Goal: Task Accomplishment & Management: Manage account settings

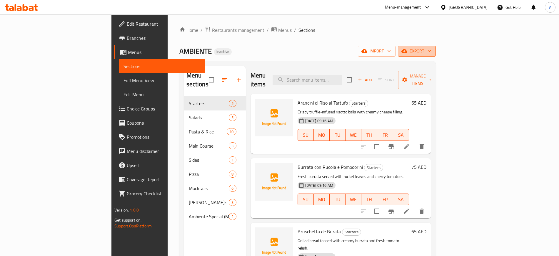
click at [433, 52] on icon "button" at bounding box center [430, 51] width 6 height 6
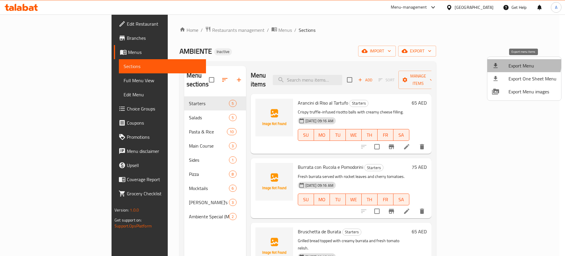
click at [520, 63] on span "Export Menu" at bounding box center [532, 65] width 48 height 7
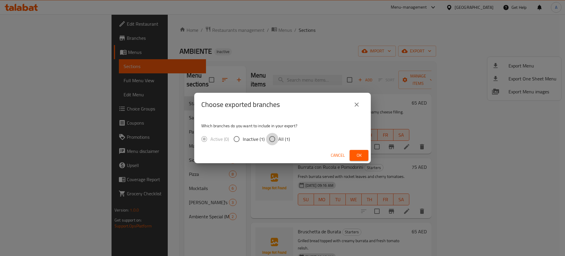
click at [271, 138] on input "All (1)" at bounding box center [272, 139] width 12 height 12
radio input "true"
click at [356, 155] on span "Ok" at bounding box center [358, 155] width 9 height 7
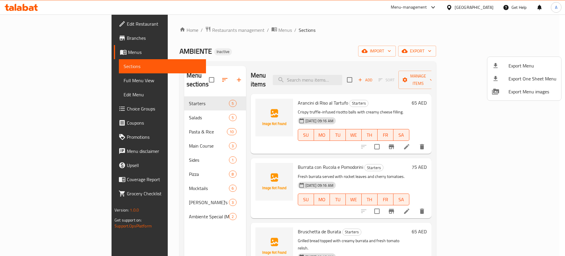
click at [169, 31] on div at bounding box center [282, 128] width 565 height 256
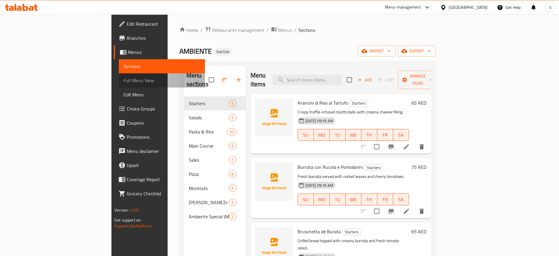
click at [124, 83] on span "Full Menu View" at bounding box center [162, 80] width 77 height 7
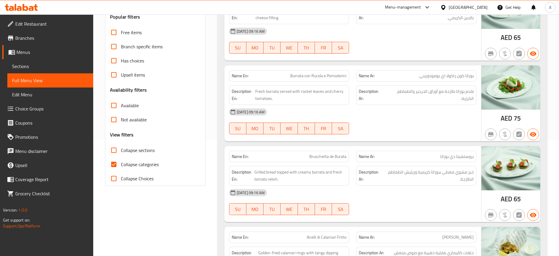
scroll to position [115, 0]
click at [116, 162] on input "Collapse categories" at bounding box center [114, 165] width 14 height 14
checkbox input "false"
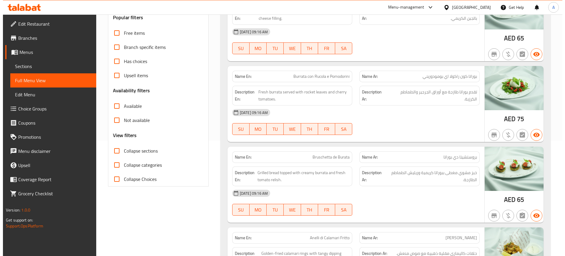
scroll to position [0, 0]
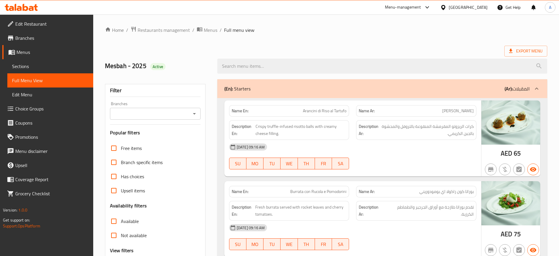
click at [306, 92] on div "(En): Starters (Ar): المقبلات" at bounding box center [377, 88] width 305 height 7
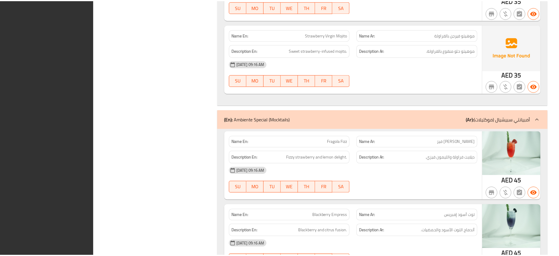
scroll to position [2955, 0]
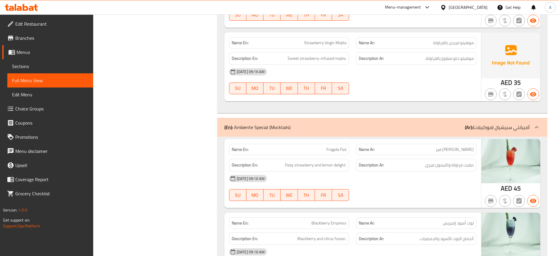
click at [461, 10] on div "United Arab Emirates" at bounding box center [468, 7] width 39 height 6
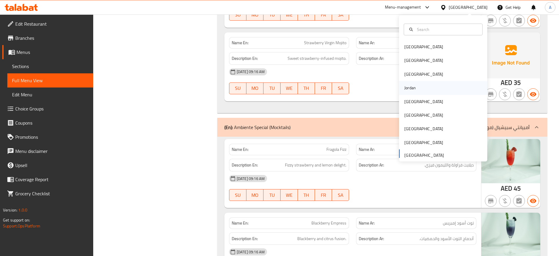
click at [405, 87] on div "Jordan" at bounding box center [410, 87] width 11 height 6
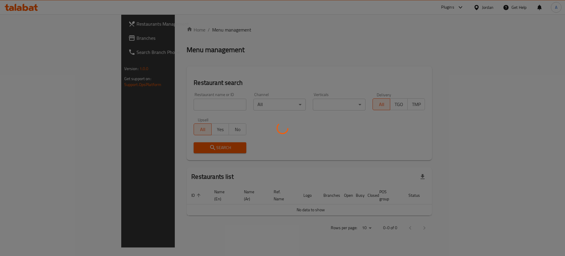
click at [173, 107] on div at bounding box center [282, 128] width 565 height 256
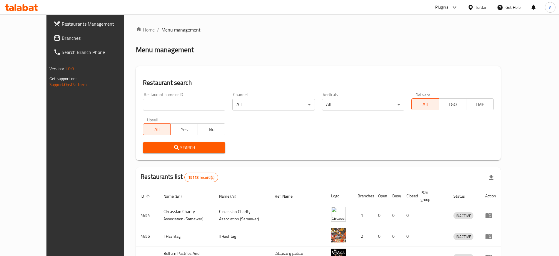
paste input "Noodle Games"
click at [189, 108] on input "Noodle Games" at bounding box center [184, 105] width 82 height 12
type input "Noodle Games"
click button "Search" at bounding box center [184, 147] width 82 height 11
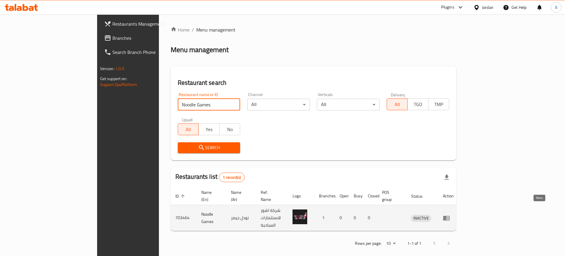
click at [450, 215] on icon "enhanced table" at bounding box center [446, 217] width 6 height 5
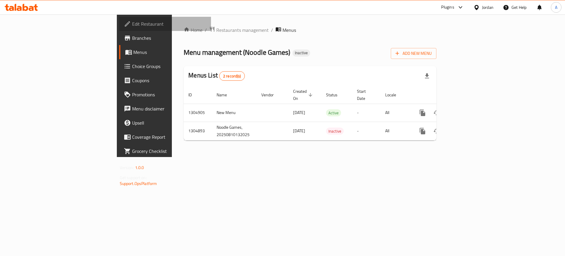
click at [132, 25] on span "Edit Restaurant" at bounding box center [169, 23] width 74 height 7
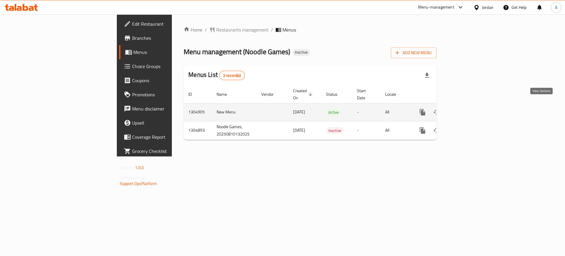
click at [468, 109] on icon "enhanced table" at bounding box center [464, 112] width 7 height 7
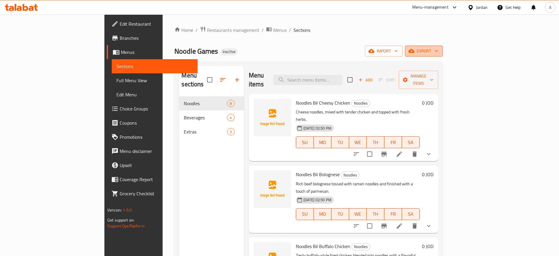
click at [443, 53] on button "export" at bounding box center [424, 51] width 38 height 11
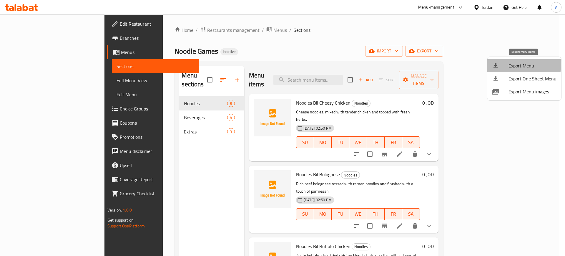
click at [520, 64] on span "Export Menu" at bounding box center [532, 65] width 48 height 7
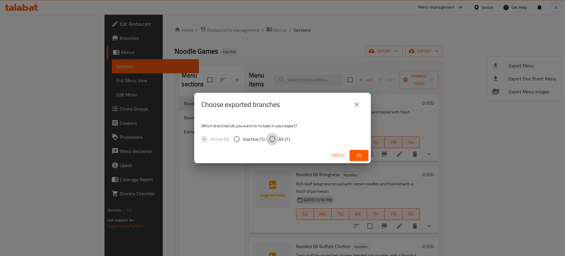
click at [273, 138] on input "All (1)" at bounding box center [272, 139] width 12 height 12
radio input "true"
click at [358, 155] on span "Ok" at bounding box center [358, 155] width 9 height 7
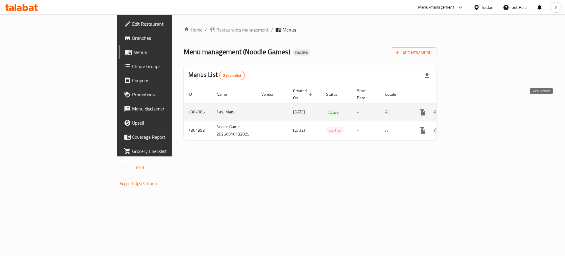
click at [468, 109] on icon "enhanced table" at bounding box center [464, 111] width 5 height 5
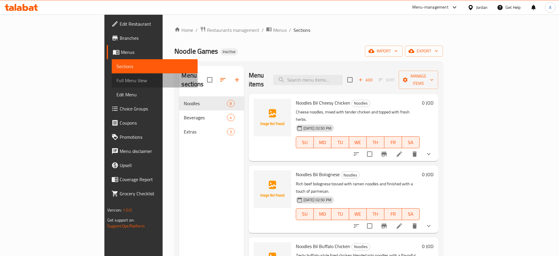
click at [117, 80] on span "Full Menu View" at bounding box center [155, 80] width 77 height 7
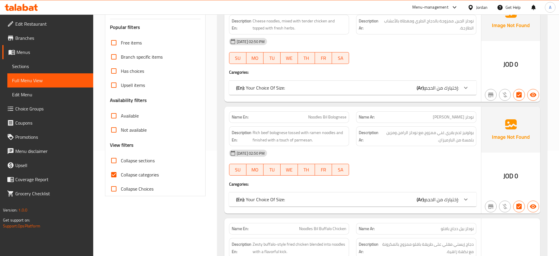
scroll to position [106, 0]
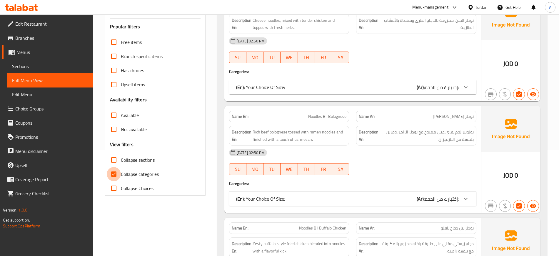
click at [115, 174] on input "Collapse categories" at bounding box center [114, 174] width 14 height 14
checkbox input "false"
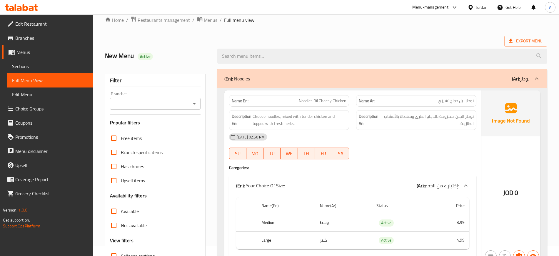
scroll to position [0, 0]
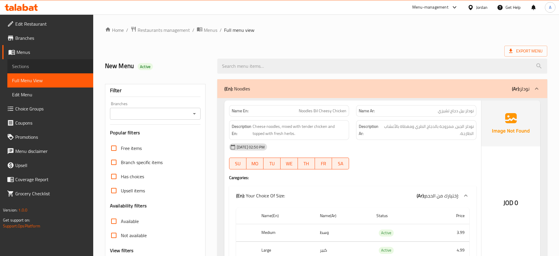
click at [36, 67] on span "Sections" at bounding box center [50, 66] width 77 height 7
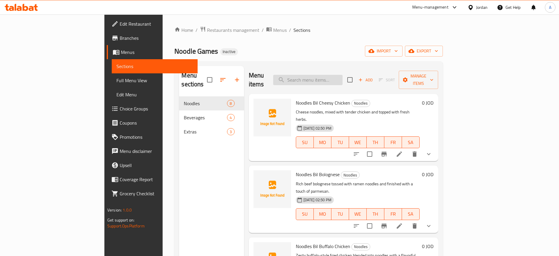
paste input "reafreashing"
click at [332, 76] on input "reafreashing" at bounding box center [307, 80] width 69 height 10
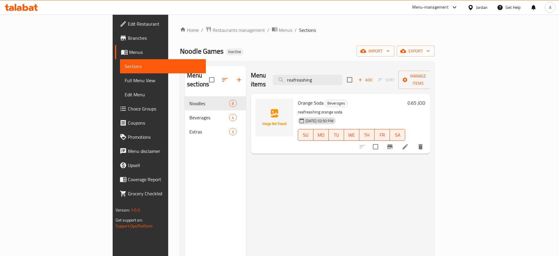
type input "reafreashing"
click at [408, 144] on icon at bounding box center [405, 146] width 5 height 5
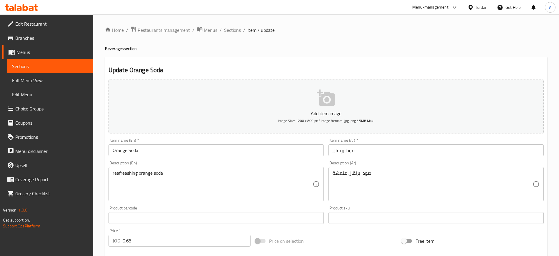
click at [260, 64] on div "Update Orange Soda Add item image Image Size: 1200 x 800 px / Image formats: jp…" at bounding box center [326, 228] width 443 height 343
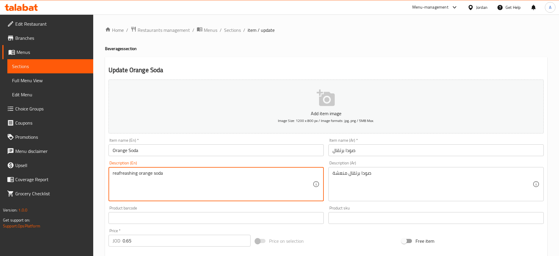
click at [125, 175] on textarea "reafreashing orange soda" at bounding box center [213, 184] width 200 height 28
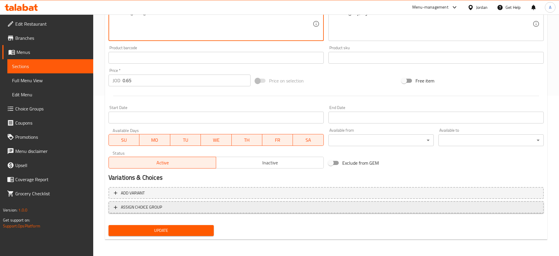
scroll to position [160, 0]
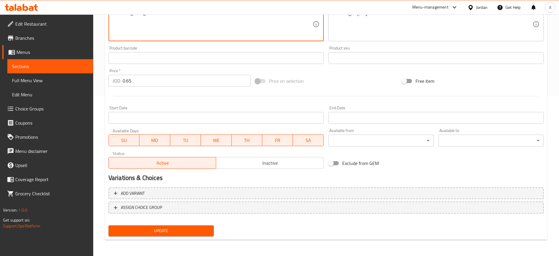
type textarea "refreshing orange soda"
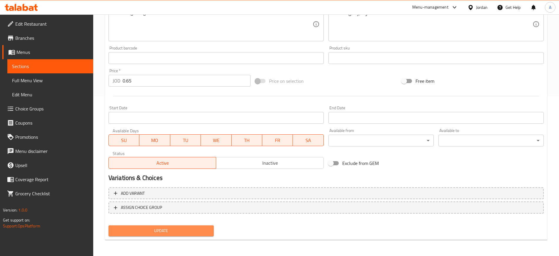
click at [159, 230] on span "Update" at bounding box center [161, 230] width 96 height 7
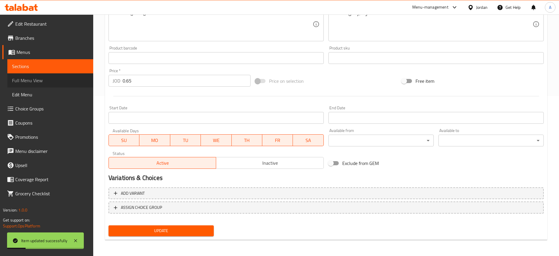
click at [25, 82] on span "Full Menu View" at bounding box center [50, 80] width 77 height 7
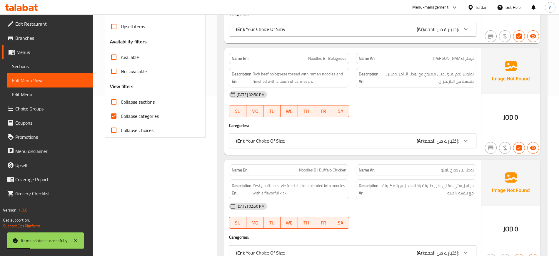
scroll to position [241, 0]
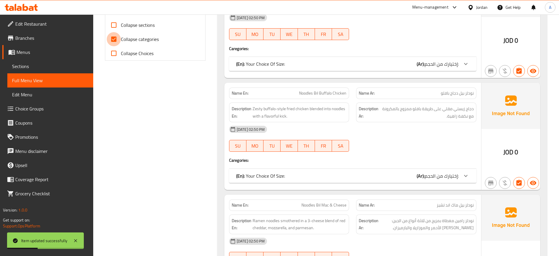
click at [115, 41] on input "Collapse categories" at bounding box center [114, 39] width 14 height 14
checkbox input "false"
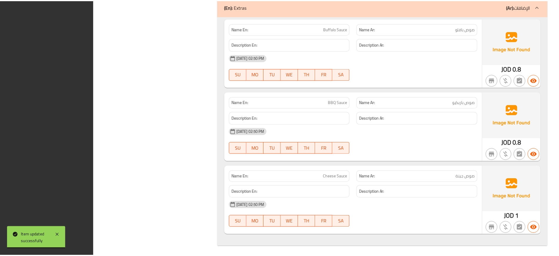
scroll to position [1968, 0]
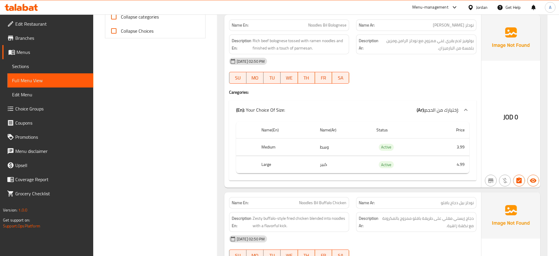
scroll to position [0, 0]
